Goal: Find specific page/section: Find specific page/section

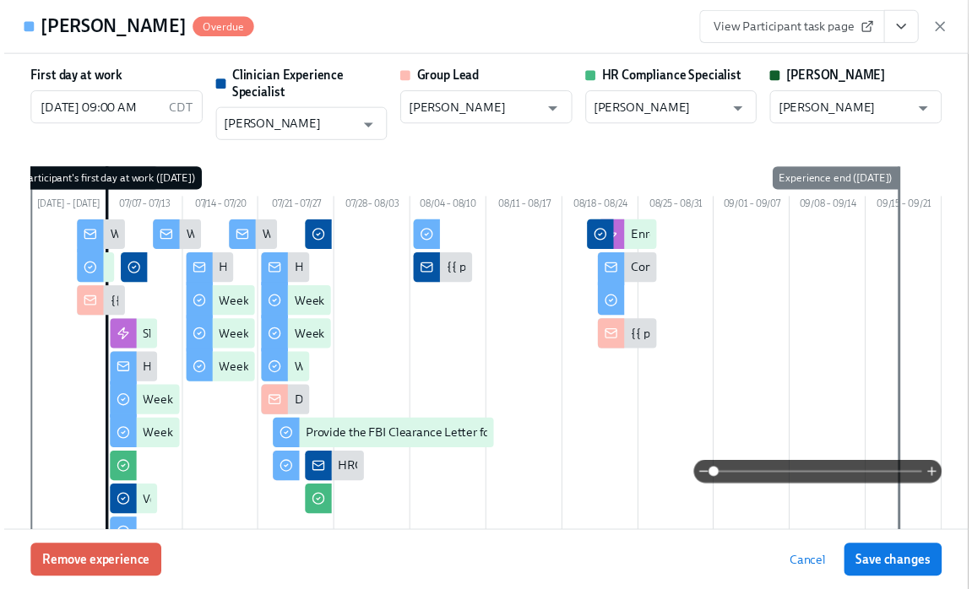
scroll to position [0, 27878]
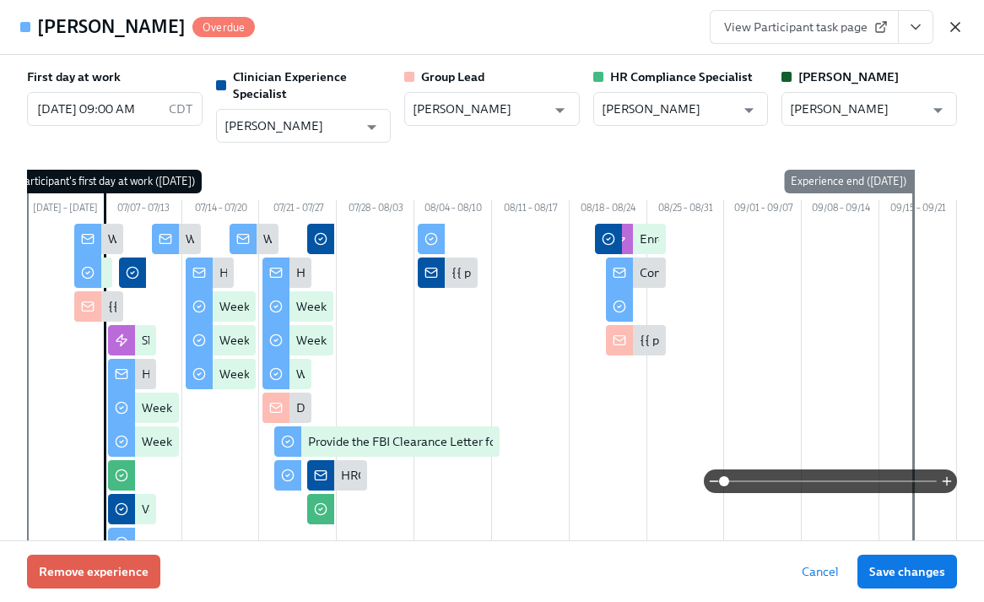
click at [952, 29] on icon "button" at bounding box center [955, 27] width 8 height 8
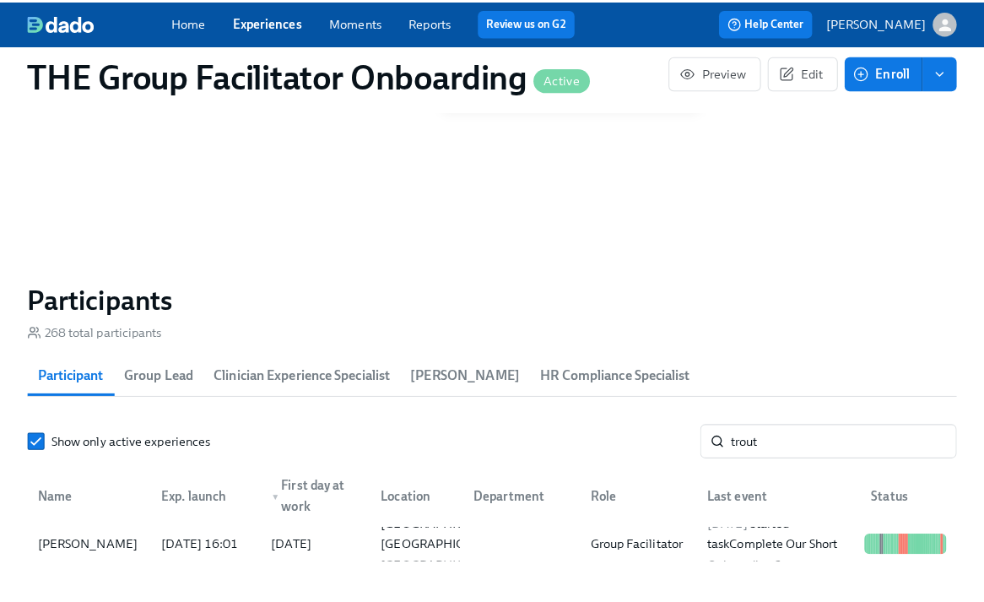
scroll to position [0, 27878]
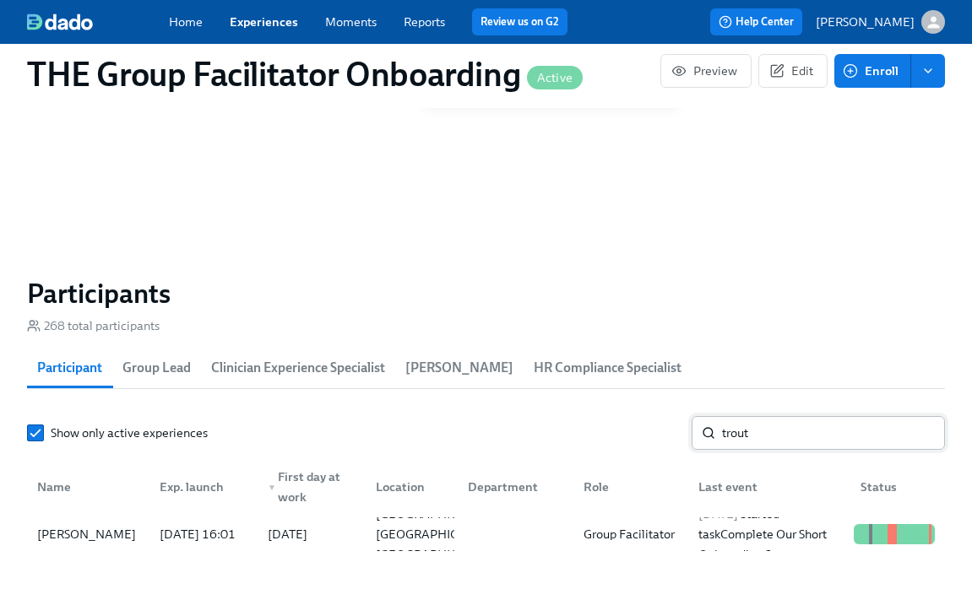
click at [783, 436] on input "trout" at bounding box center [833, 433] width 223 height 34
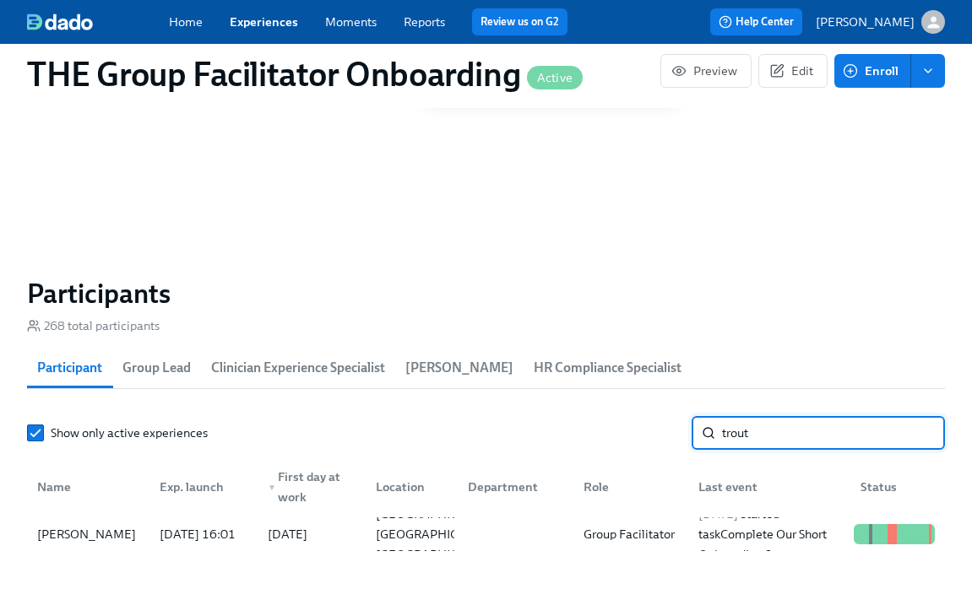
click at [783, 436] on input "trout" at bounding box center [833, 433] width 223 height 34
type input "pittm"
click at [108, 544] on div "Asia Pittman" at bounding box center [86, 534] width 112 height 20
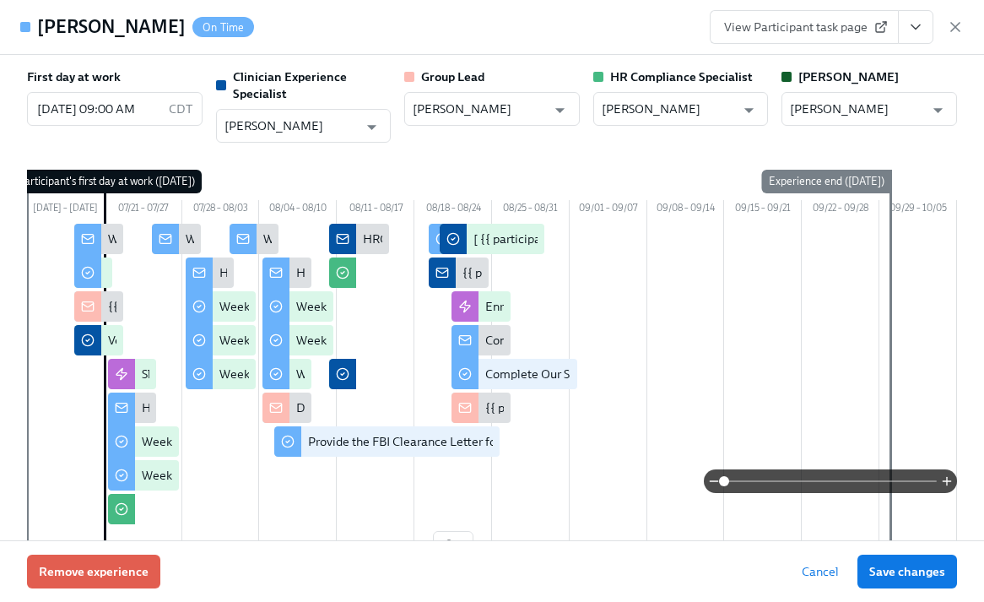
click at [920, 25] on icon "View task page" at bounding box center [916, 27] width 8 height 4
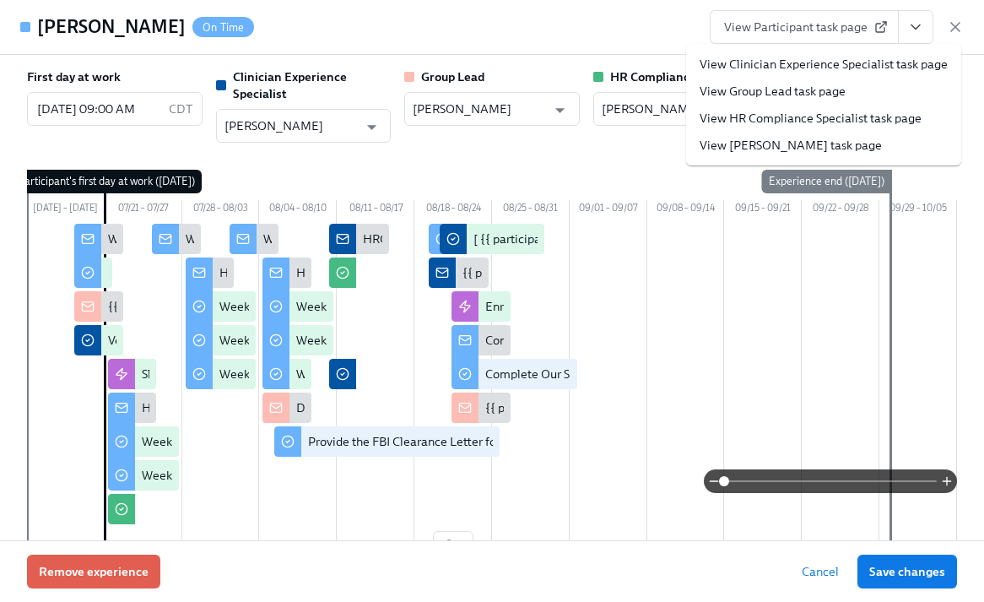
click at [872, 65] on link "View Clinician Experience Specialist task page" at bounding box center [824, 64] width 248 height 17
